Goal: Information Seeking & Learning: Check status

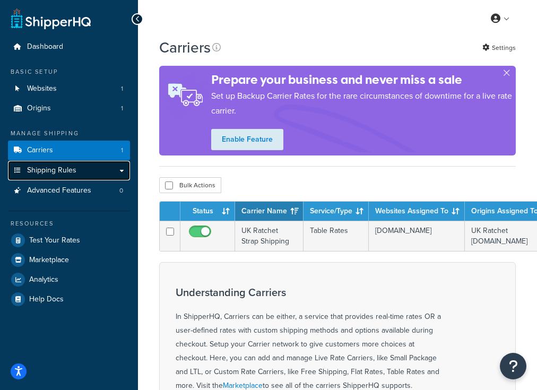
click at [62, 172] on span "Shipping Rules" at bounding box center [51, 170] width 49 height 9
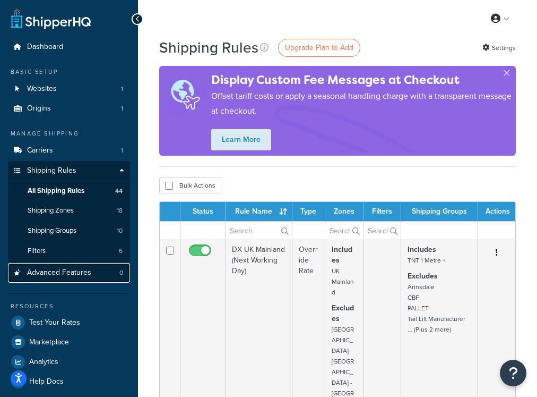
click at [102, 278] on link "Advanced Features 0" at bounding box center [69, 273] width 122 height 20
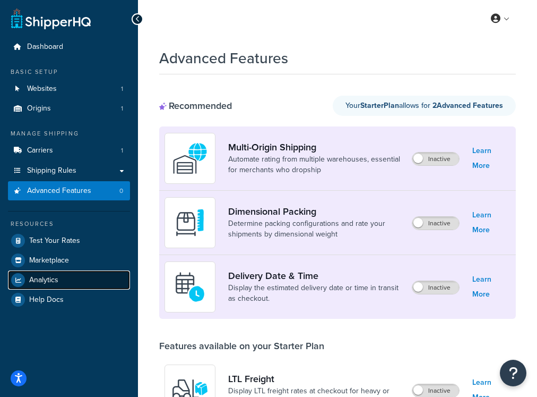
click at [56, 283] on span "Analytics" at bounding box center [43, 280] width 29 height 9
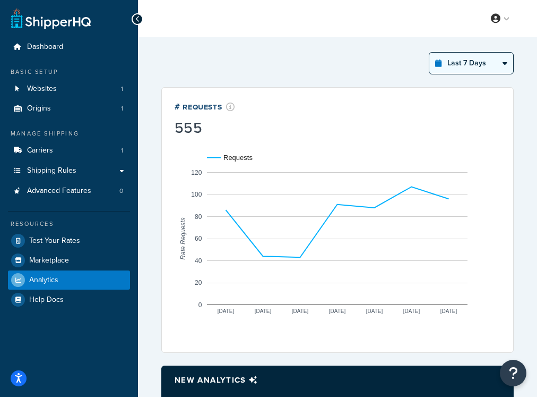
click at [464, 71] on select "Last 24 Hours Last 7 Days Last 30 Days Last 3 Months Last 6 Months Last 12 Mont…" at bounding box center [472, 63] width 84 height 21
click at [430, 53] on select "Last 24 Hours Last 7 Days Last 30 Days Last 3 Months Last 6 Months Last 12 Mont…" at bounding box center [472, 63] width 84 height 21
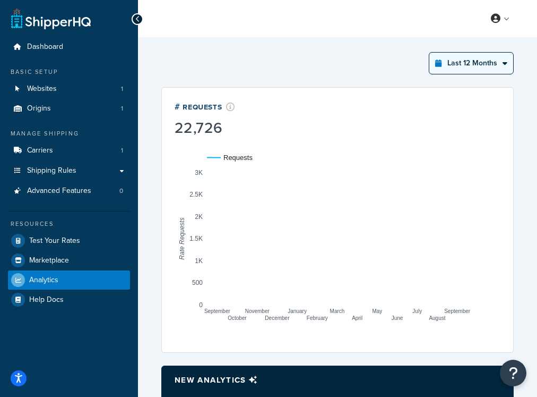
click at [490, 71] on select "Last 24 Hours Last 7 Days Last 30 Days Last 3 Months Last 6 Months Last 12 Mont…" at bounding box center [472, 63] width 84 height 21
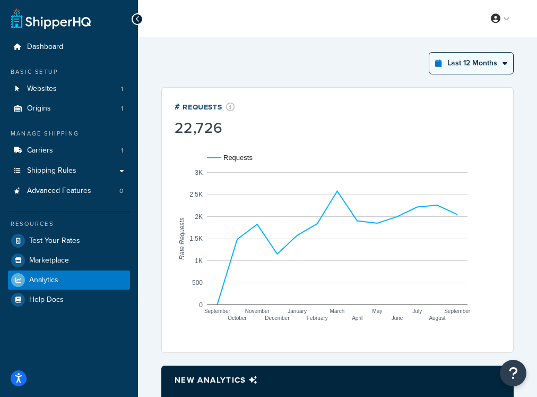
click at [430, 53] on select "Last 24 Hours Last 7 Days Last 30 Days Last 3 Months Last 6 Months Last 12 Mont…" at bounding box center [472, 63] width 84 height 21
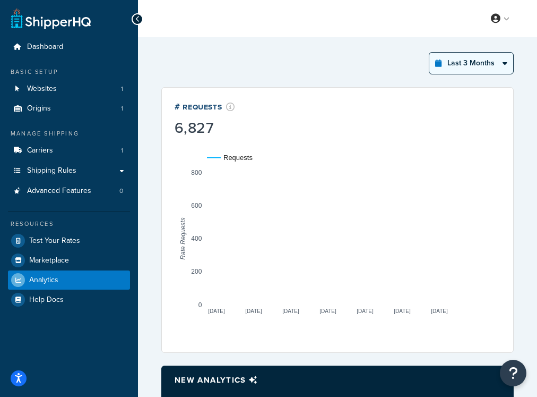
click at [462, 64] on select "Last 24 Hours Last 7 Days Last 30 Days Last 3 Months Last 6 Months Last 12 Mont…" at bounding box center [472, 63] width 84 height 21
select select "last_year"
click at [430, 53] on select "Last 24 Hours Last 7 Days Last 30 Days Last 3 Months Last 6 Months Last 12 Mont…" at bounding box center [472, 63] width 84 height 21
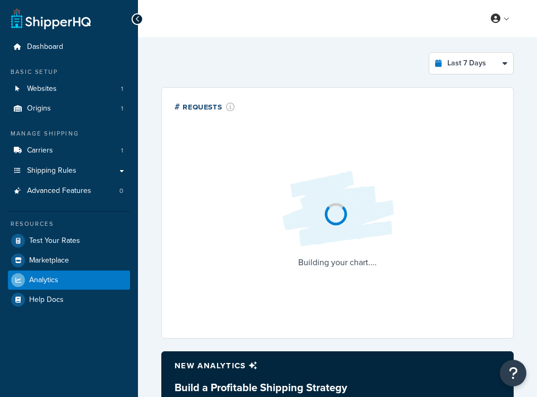
select select "last_7_days"
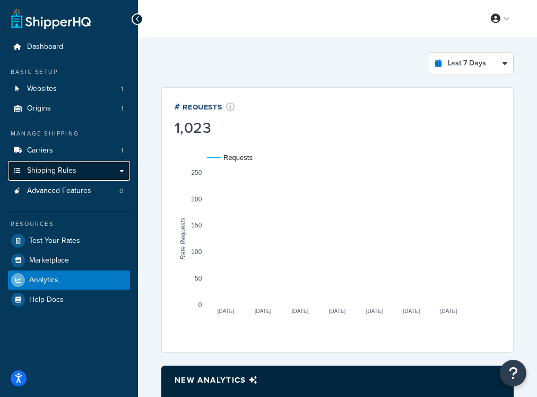
click at [57, 171] on span "Shipping Rules" at bounding box center [51, 170] width 49 height 9
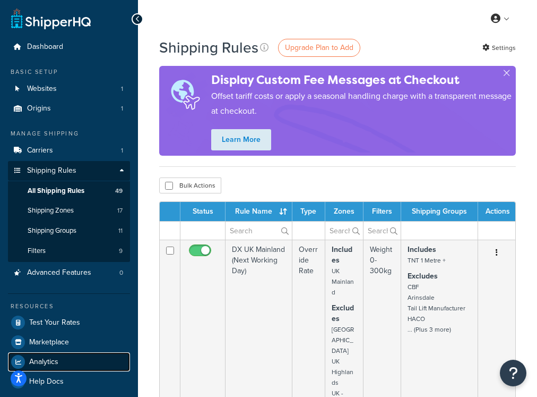
click at [66, 369] on link "Analytics" at bounding box center [69, 361] width 122 height 19
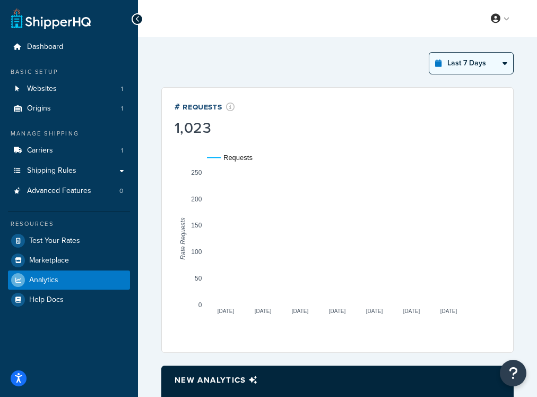
click at [460, 67] on select "Last 24 Hours Last 7 Days Last 30 Days Last 3 Months Last 6 Months Last 12 Mont…" at bounding box center [472, 63] width 84 height 21
click at [430, 53] on select "Last 24 Hours Last 7 Days Last 30 Days Last 3 Months Last 6 Months Last 12 Mont…" at bounding box center [472, 63] width 84 height 21
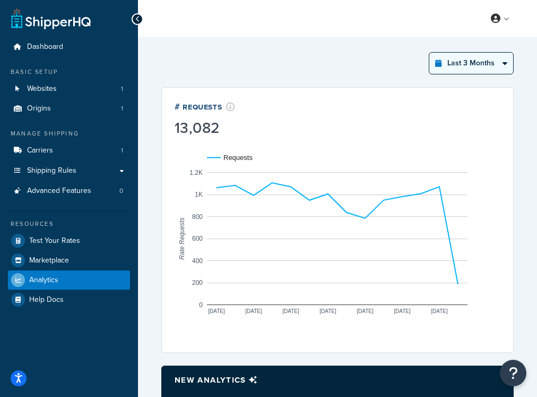
click at [486, 67] on select "Last 24 Hours Last 7 Days Last 30 Days Last 3 Months Last 6 Months Last 12 Mont…" at bounding box center [472, 63] width 84 height 21
select select "last_year"
click at [430, 53] on select "Last 24 Hours Last 7 Days Last 30 Days Last 3 Months Last 6 Months Last 12 Mont…" at bounding box center [472, 63] width 84 height 21
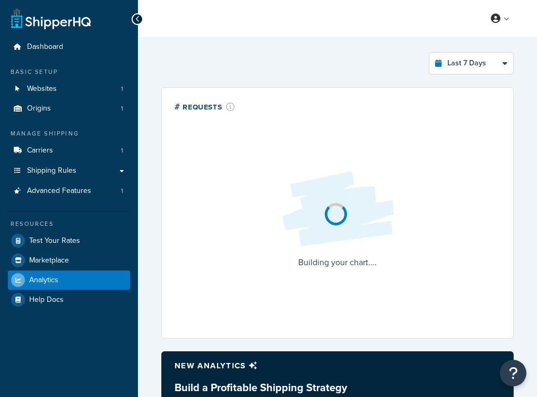
select select "last_7_days"
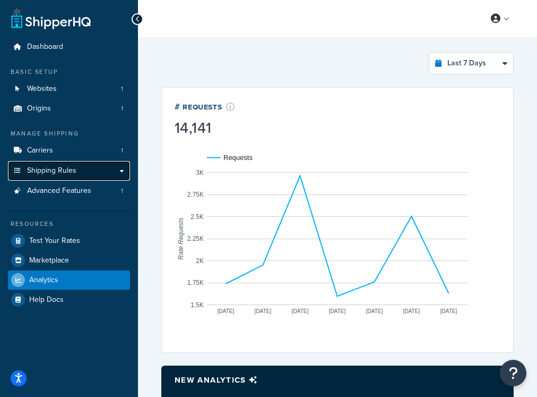
click at [92, 166] on link "Shipping Rules" at bounding box center [69, 171] width 122 height 20
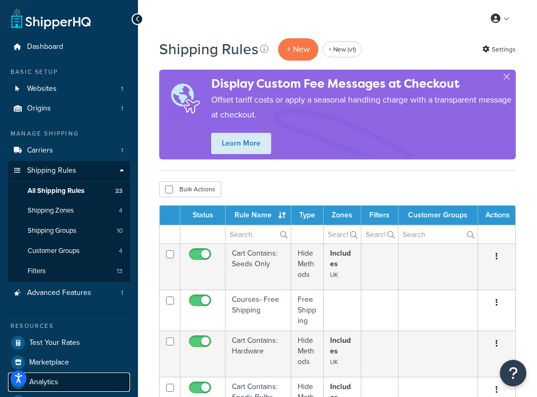
click at [47, 378] on span "Analytics" at bounding box center [43, 382] width 29 height 9
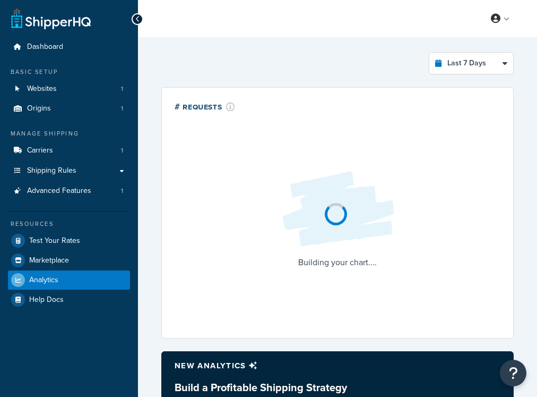
select select "last_7_days"
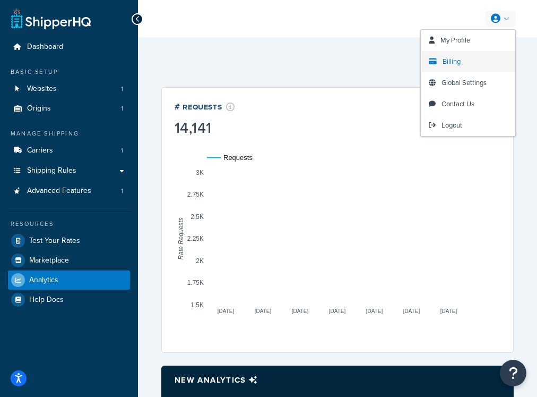
click at [468, 63] on link "Billing" at bounding box center [468, 61] width 95 height 21
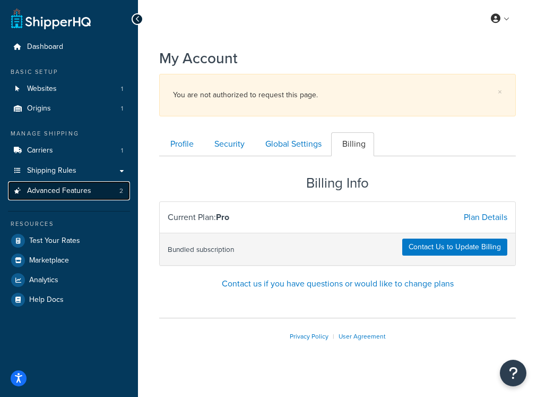
click at [66, 194] on span "Advanced Features" at bounding box center [59, 190] width 64 height 9
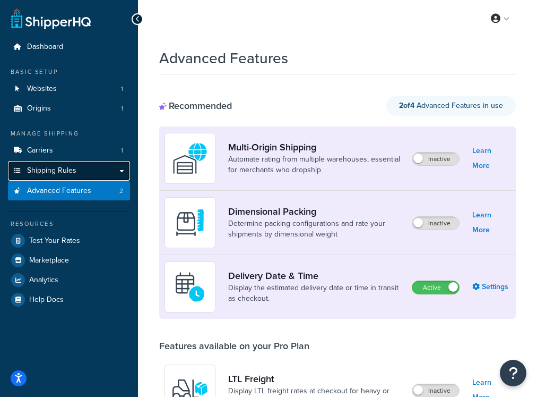
click at [86, 175] on link "Shipping Rules" at bounding box center [69, 171] width 122 height 20
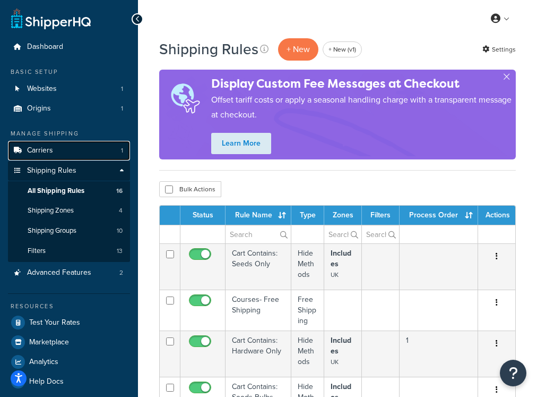
click at [72, 157] on link "Carriers 1" at bounding box center [69, 151] width 122 height 20
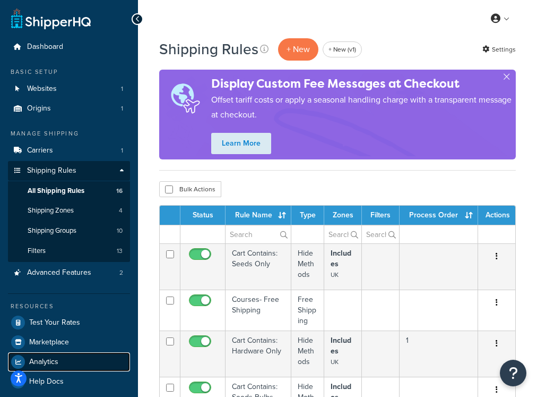
click at [45, 365] on span "Analytics" at bounding box center [43, 361] width 29 height 9
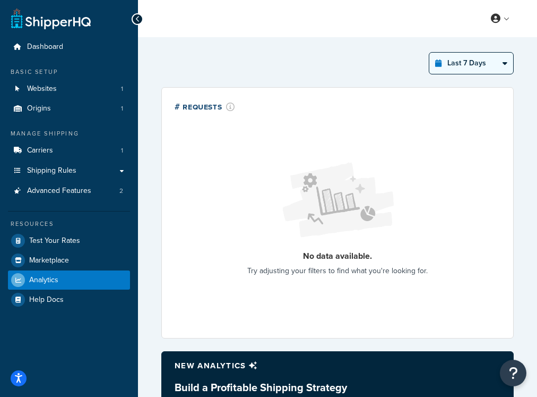
click at [469, 62] on select "Last 24 Hours Last 7 Days Last 30 Days Last 3 Months Last 6 Months Last 12 Mont…" at bounding box center [472, 63] width 84 height 21
click at [430, 53] on select "Last 24 Hours Last 7 Days Last 30 Days Last 3 Months Last 6 Months Last 12 Mont…" at bounding box center [472, 63] width 84 height 21
click at [473, 61] on select "Last 24 Hours Last 7 Days Last 30 Days Last 3 Months Last 6 Months Last 12 Mont…" at bounding box center [472, 63] width 84 height 21
click at [430, 53] on select "Last 24 Hours Last 7 Days Last 30 Days Last 3 Months Last 6 Months Last 12 Mont…" at bounding box center [472, 63] width 84 height 21
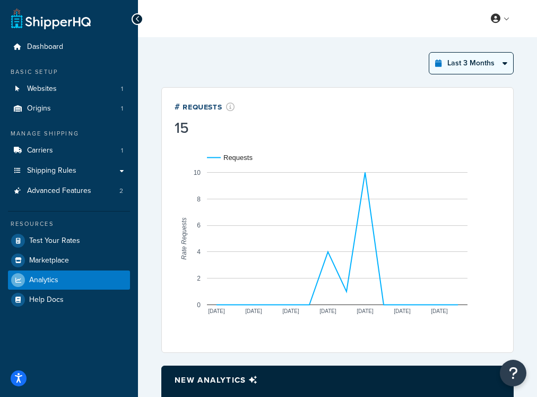
click at [475, 66] on select "Last 24 Hours Last 7 Days Last 30 Days Last 3 Months Last 6 Months Last 12 Mont…" at bounding box center [472, 63] width 84 height 21
select select "last_6_months"
click at [430, 53] on select "Last 24 Hours Last 7 Days Last 30 Days Last 3 Months Last 6 Months Last 12 Mont…" at bounding box center [472, 63] width 84 height 21
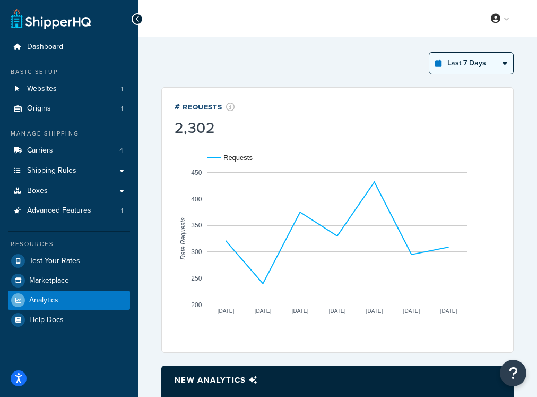
click at [467, 56] on select "Last 24 Hours Last 7 Days Last 30 Days Last 3 Months Last 6 Months Last 12 Mont…" at bounding box center [472, 63] width 84 height 21
click at [430, 53] on select "Last 24 Hours Last 7 Days Last 30 Days Last 3 Months Last 6 Months Last 12 Mont…" at bounding box center [472, 63] width 84 height 21
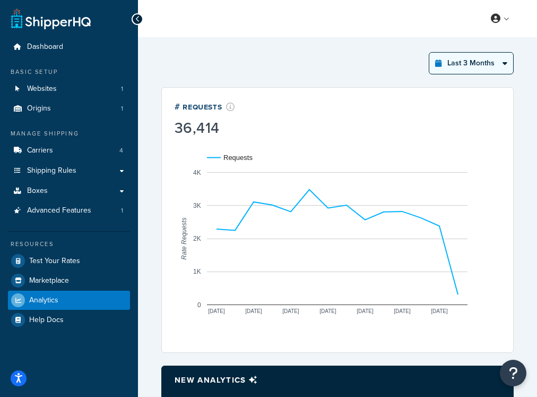
click at [459, 73] on select "Last 24 Hours Last 7 Days Last 30 Days Last 3 Months Last 6 Months Last 12 Mont…" at bounding box center [472, 63] width 84 height 21
select select "last_year"
click at [430, 53] on select "Last 24 Hours Last 7 Days Last 30 Days Last 3 Months Last 6 Months Last 12 Mont…" at bounding box center [472, 63] width 84 height 21
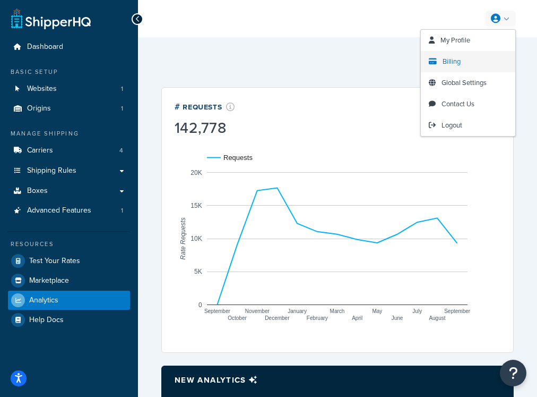
click at [456, 65] on span "Billing" at bounding box center [452, 61] width 18 height 10
